Goal: Task Accomplishment & Management: Use online tool/utility

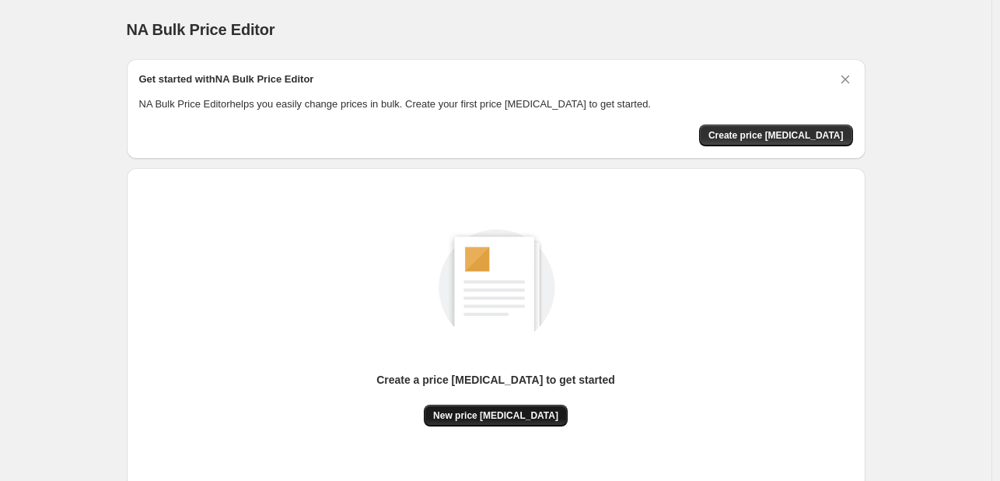
click at [492, 415] on span "New price [MEDICAL_DATA]" at bounding box center [495, 415] width 125 height 12
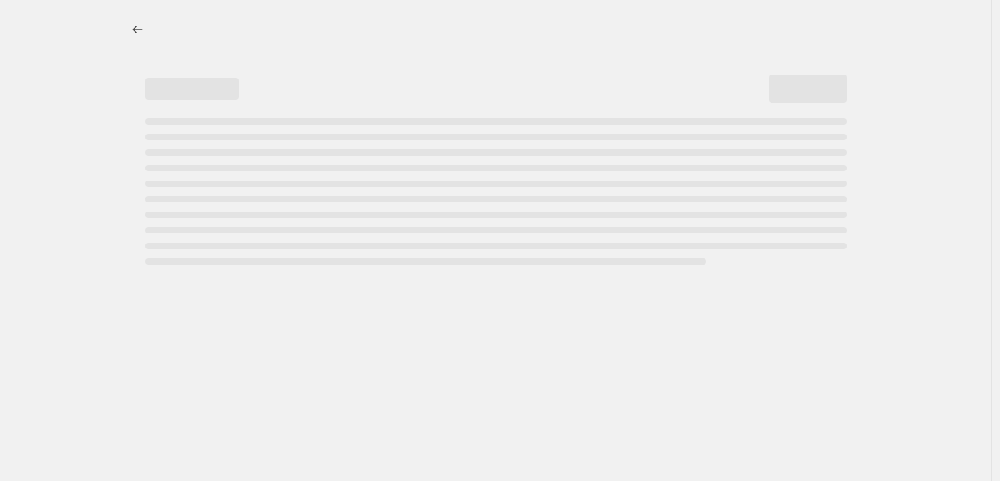
select select "percentage"
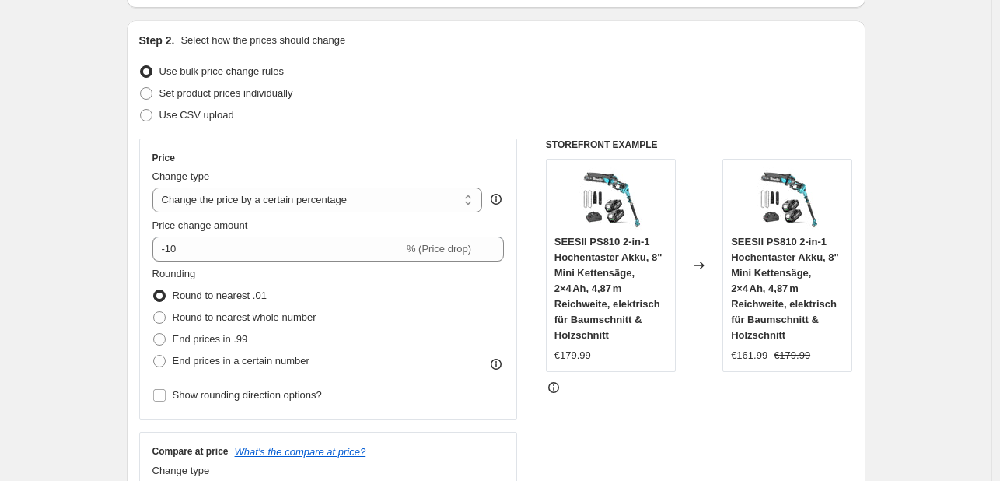
scroll to position [156, 0]
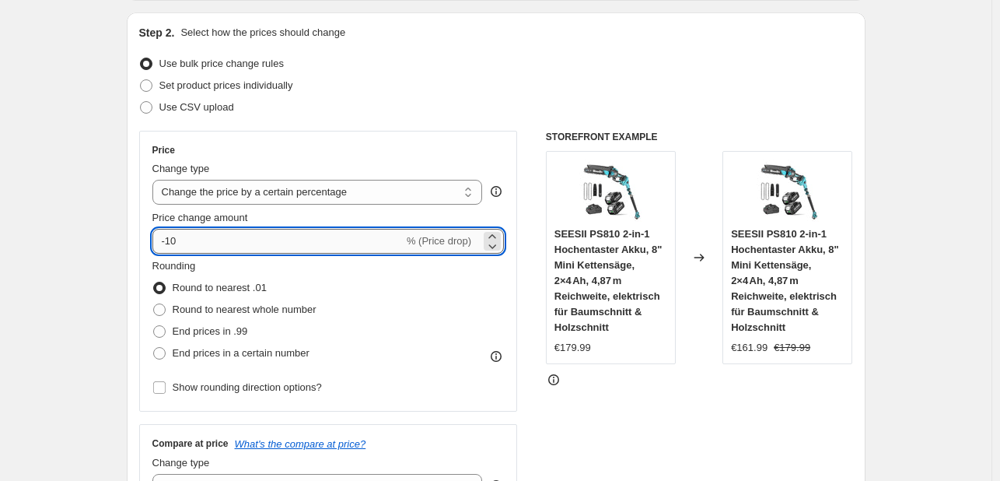
click at [346, 245] on input "-10" at bounding box center [277, 241] width 251 height 25
type input "-1"
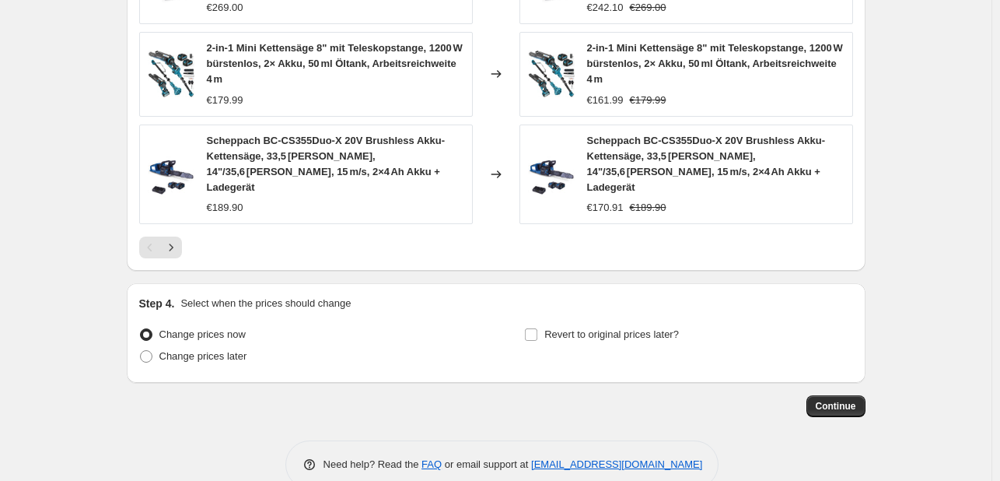
scroll to position [1192, 0]
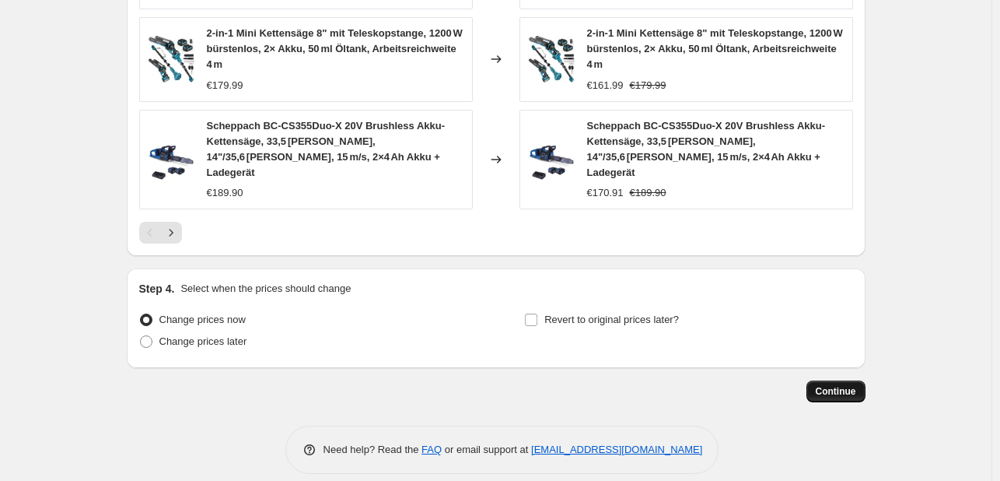
type input "-36"
click at [832, 385] on span "Continue" at bounding box center [836, 391] width 40 height 12
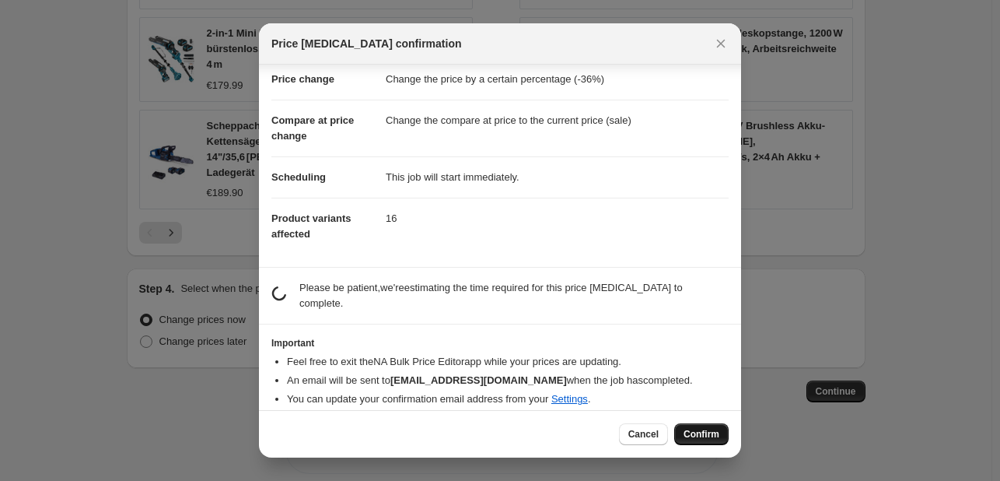
scroll to position [30, 0]
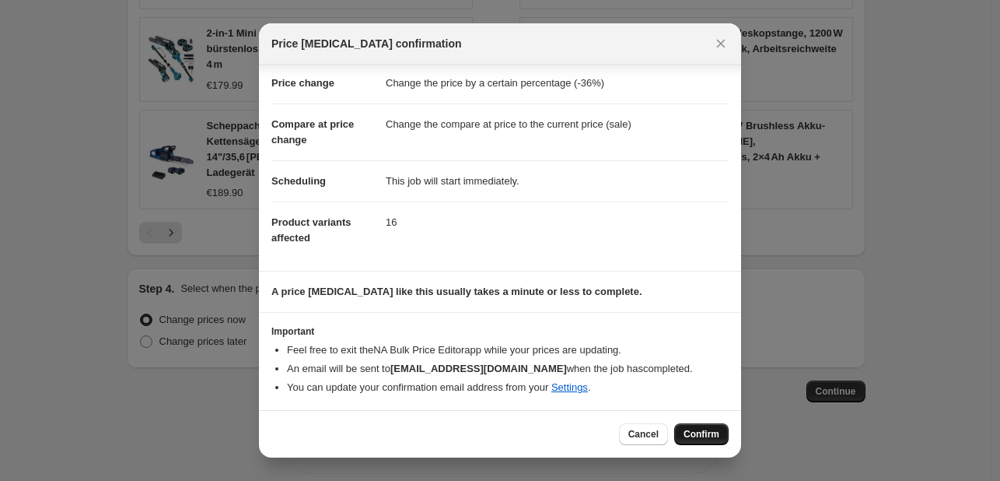
click at [691, 431] on span "Confirm" at bounding box center [702, 434] width 36 height 12
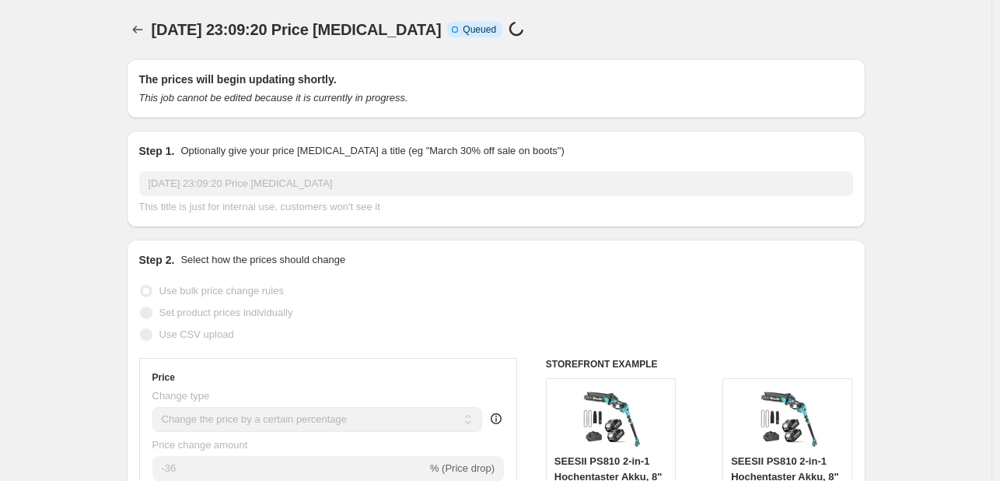
scroll to position [1192, 0]
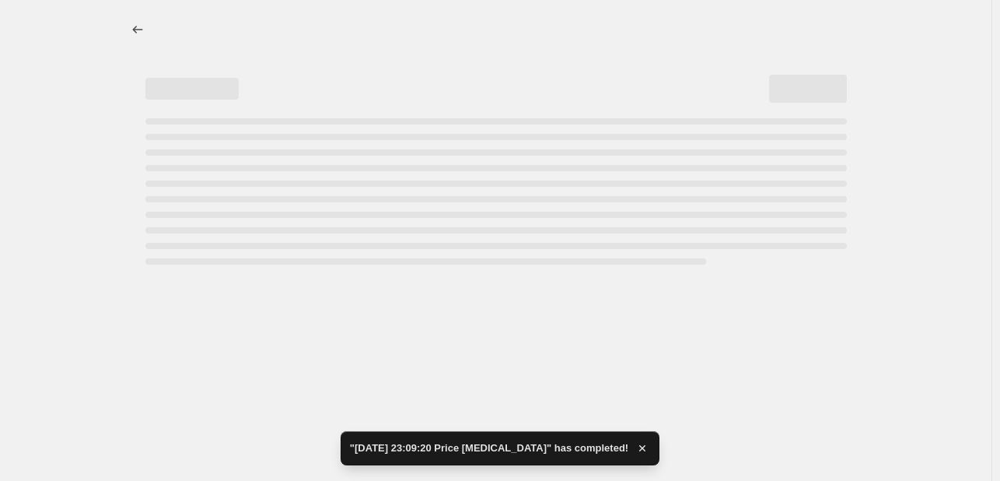
select select "percentage"
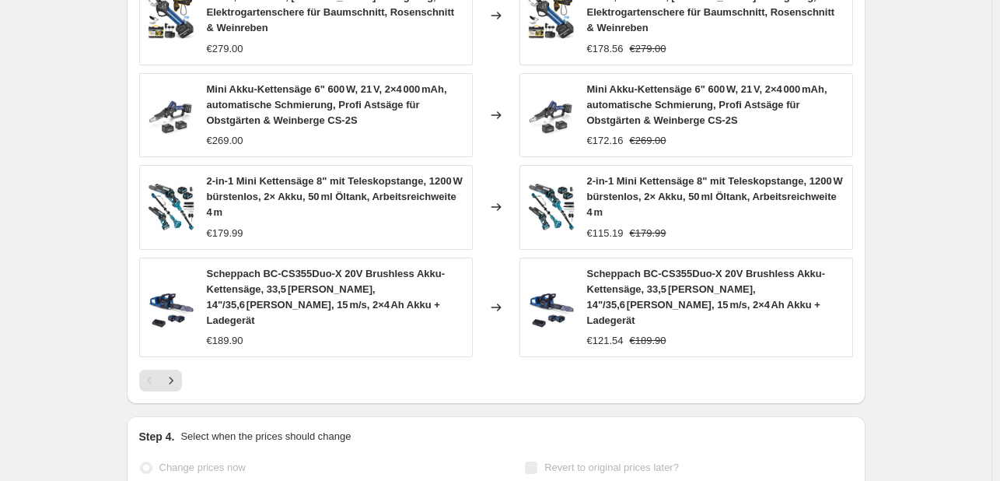
scroll to position [0, 0]
